Goal: Information Seeking & Learning: Learn about a topic

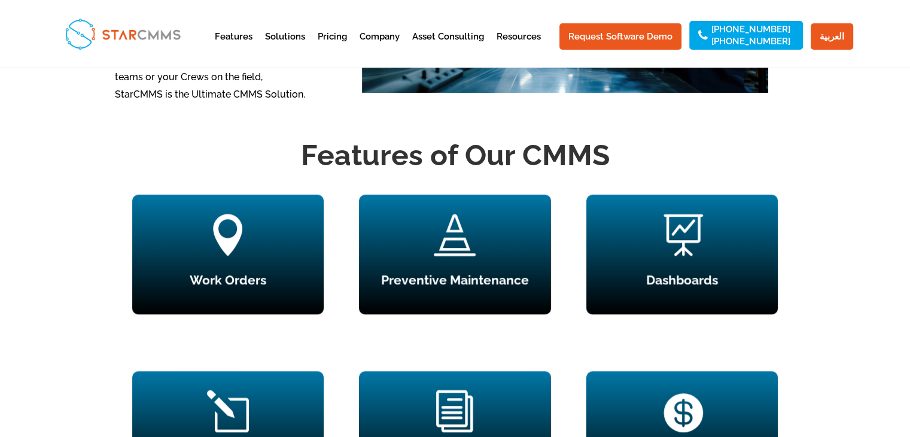
scroll to position [1009, 0]
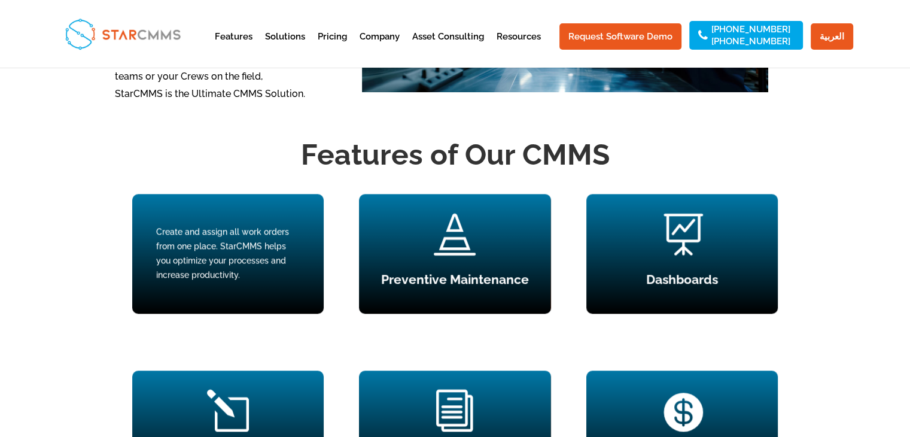
click at [227, 266] on div "Create and assign all work orders from one place. StarCMMS helps you optimize y…" at bounding box center [228, 253] width 144 height 57
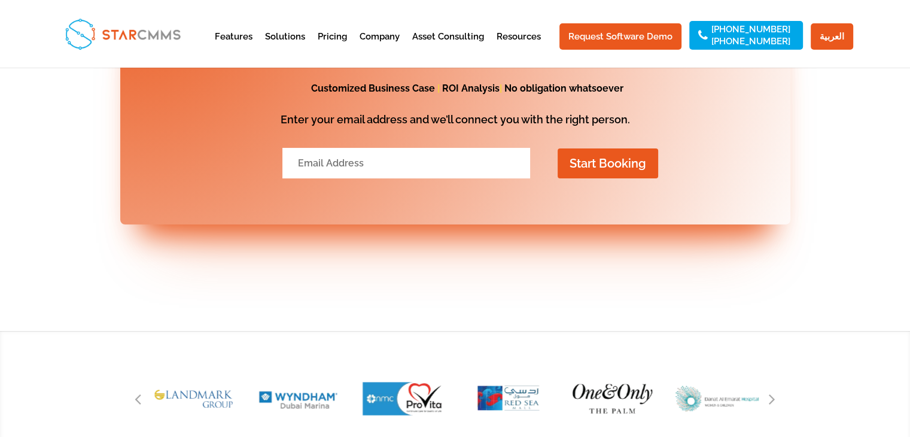
scroll to position [4519, 0]
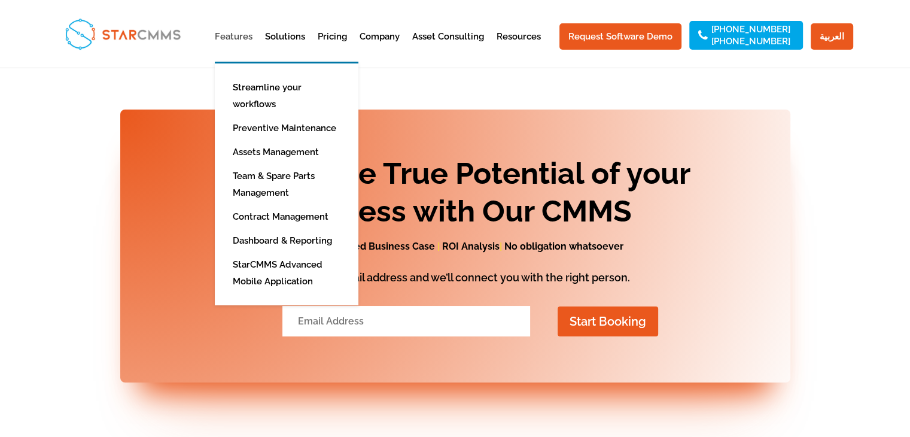
click at [236, 38] on link "Features" at bounding box center [234, 46] width 38 height 29
